Goal: Information Seeking & Learning: Learn about a topic

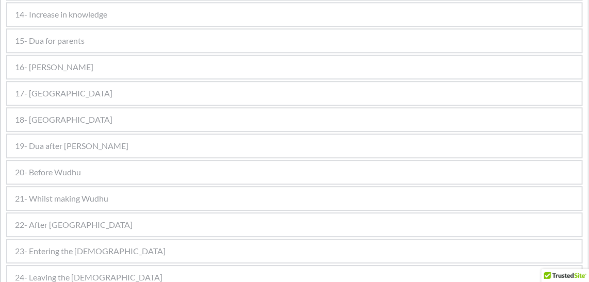
scroll to position [913, 0]
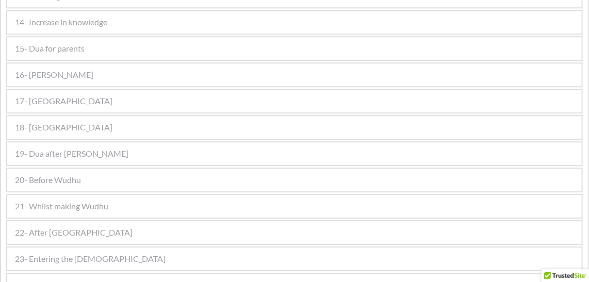
click at [233, 49] on div "15- Dua for parents" at bounding box center [294, 48] width 574 height 23
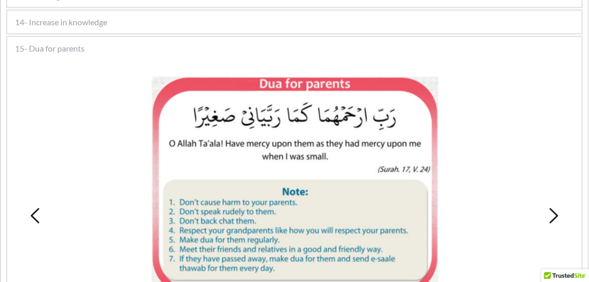
scroll to position [536, 0]
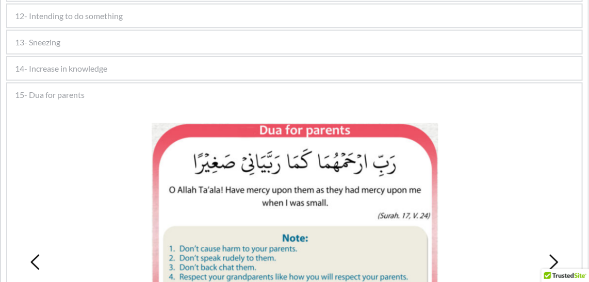
click at [217, 69] on div "14- Increase in knowledge" at bounding box center [294, 68] width 574 height 23
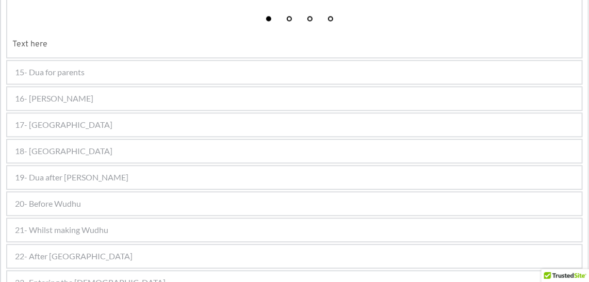
scroll to position [817, 0]
click at [136, 91] on div "16- [PERSON_NAME]" at bounding box center [294, 99] width 574 height 23
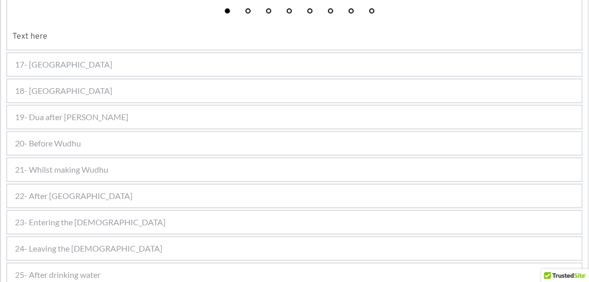
scroll to position [1118, 0]
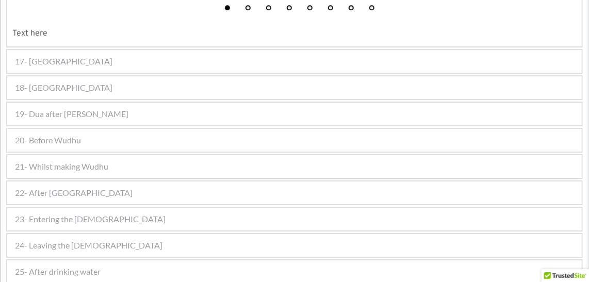
click at [183, 110] on div "19- Dua after [PERSON_NAME]" at bounding box center [294, 114] width 574 height 23
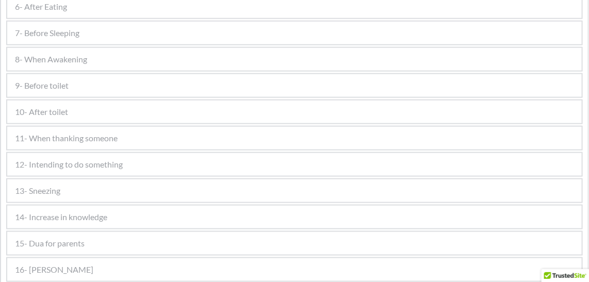
scroll to position [398, 0]
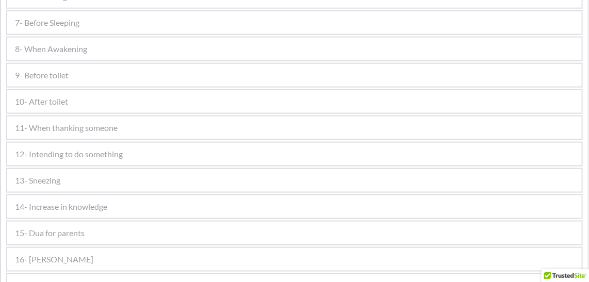
click at [78, 99] on div "10- After toilet" at bounding box center [294, 101] width 574 height 23
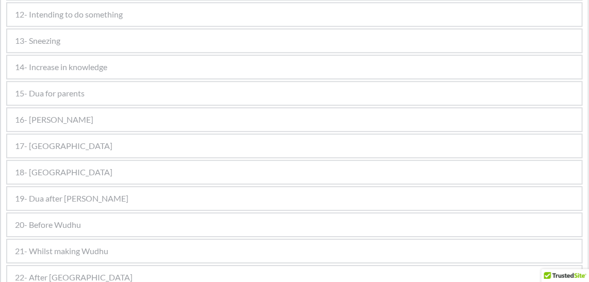
scroll to position [1054, 0]
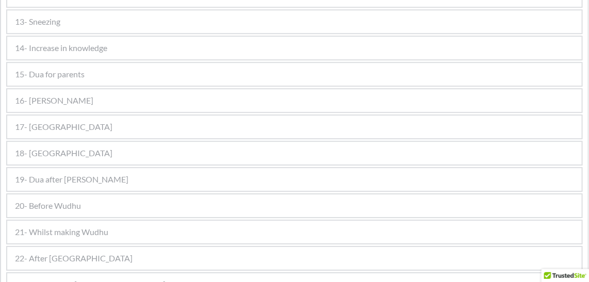
click at [126, 169] on div "19- Dua after [PERSON_NAME]" at bounding box center [294, 179] width 574 height 23
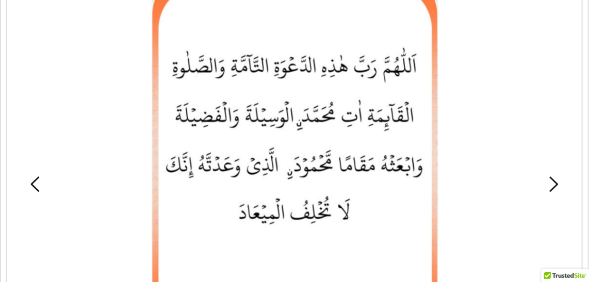
scroll to position [791, 0]
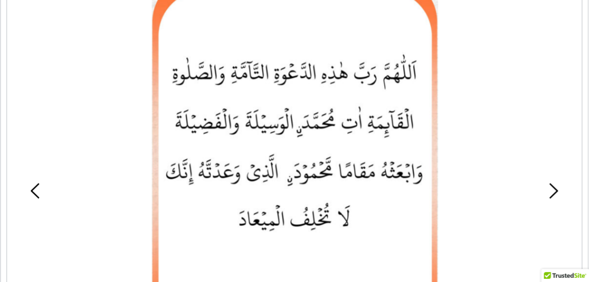
click at [479, 172] on div at bounding box center [294, 161] width 477 height 375
